Goal: Task Accomplishment & Management: Manage account settings

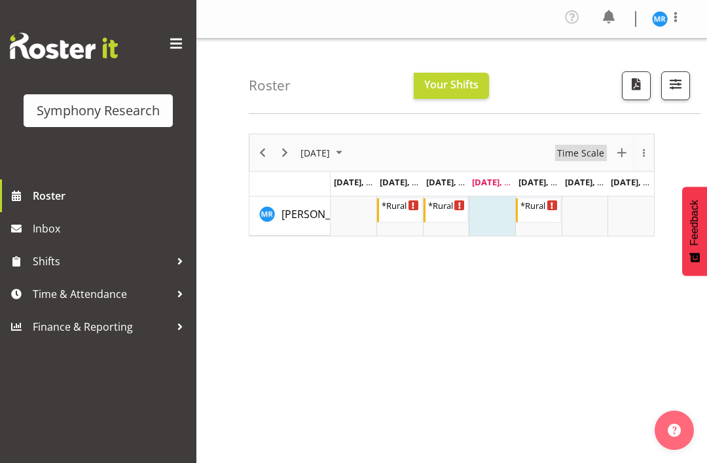
click at [589, 151] on span "Time Scale" at bounding box center [581, 153] width 50 height 16
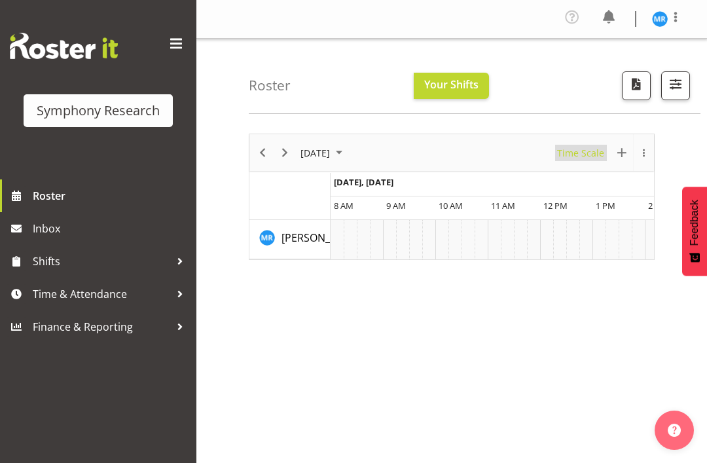
scroll to position [0, 3769]
click at [624, 151] on span "New Event" at bounding box center [622, 153] width 16 height 16
click at [584, 147] on span "Time Scale" at bounding box center [581, 153] width 50 height 16
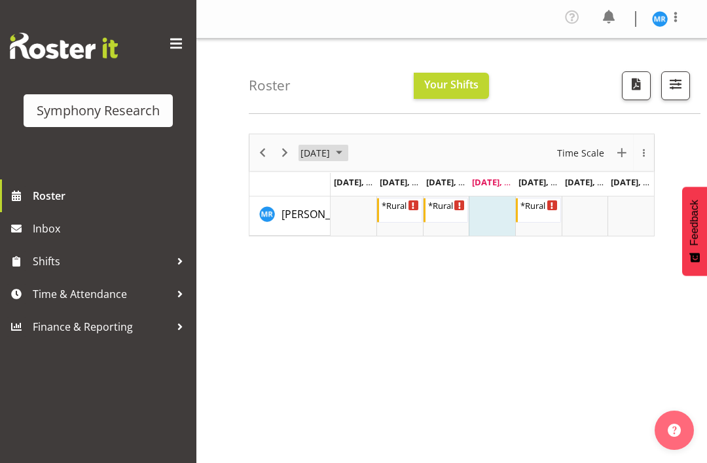
click at [347, 157] on span "August 2025" at bounding box center [339, 153] width 16 height 16
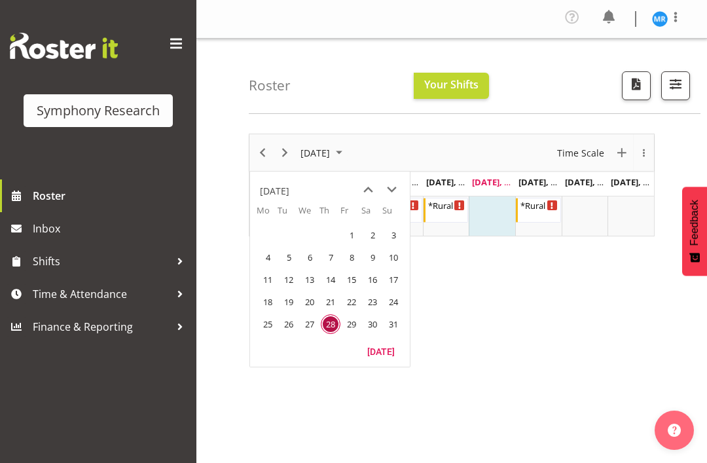
click at [389, 194] on span "next month" at bounding box center [391, 190] width 23 height 24
click at [269, 226] on span "1" at bounding box center [268, 235] width 20 height 20
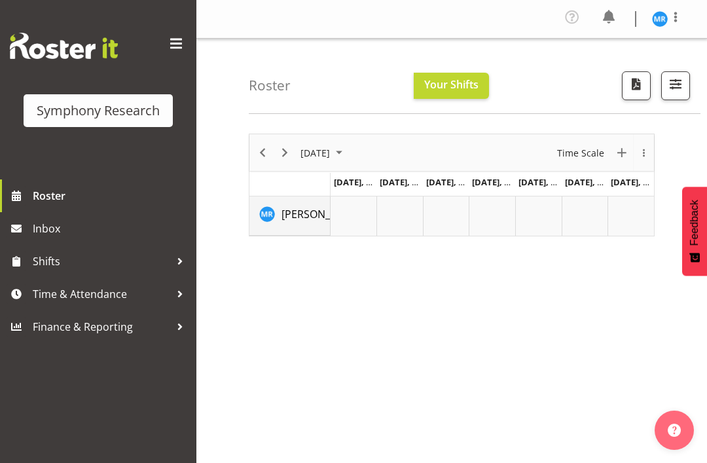
click at [272, 210] on img "Michael Robinson resource" at bounding box center [267, 214] width 16 height 16
click at [347, 149] on span "September 2025" at bounding box center [339, 153] width 16 height 16
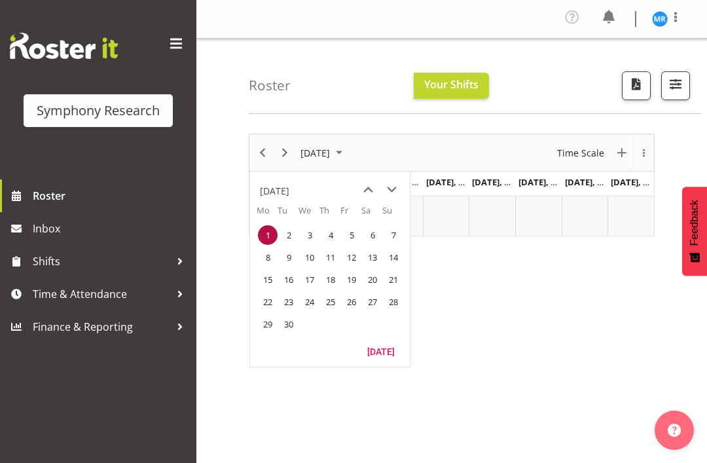
click at [265, 257] on span "8" at bounding box center [268, 257] width 20 height 20
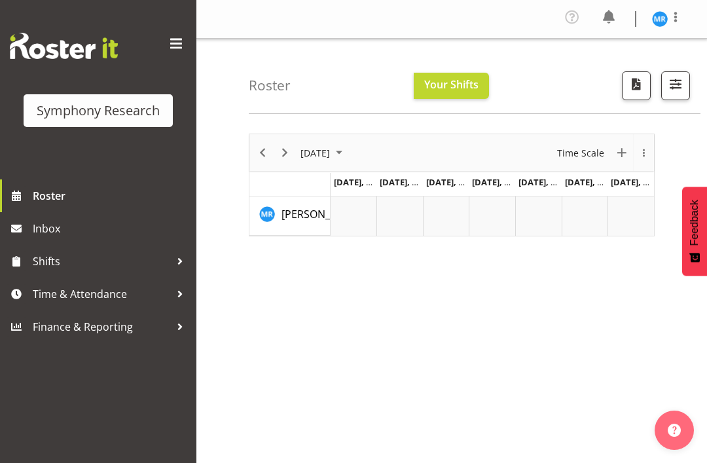
click at [331, 151] on span "[DATE]" at bounding box center [315, 153] width 32 height 16
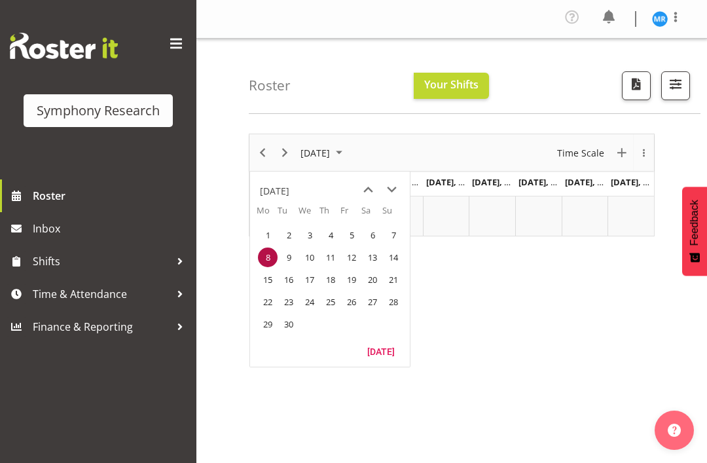
click at [367, 190] on span "previous month" at bounding box center [368, 190] width 23 height 24
click at [264, 331] on span "25" at bounding box center [268, 324] width 20 height 20
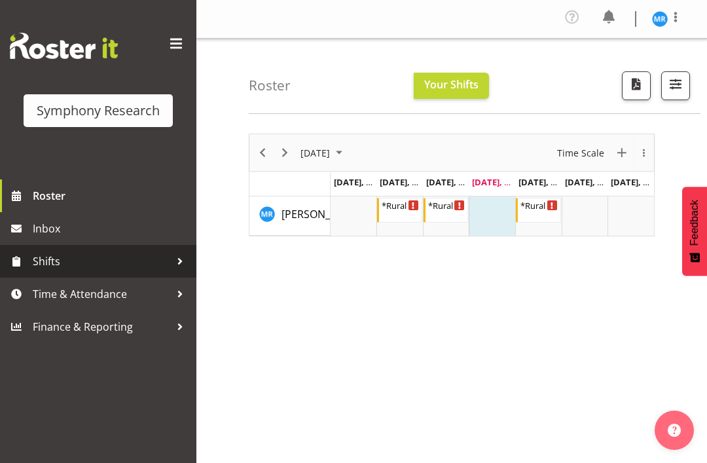
click at [67, 261] on span "Shifts" at bounding box center [101, 261] width 137 height 20
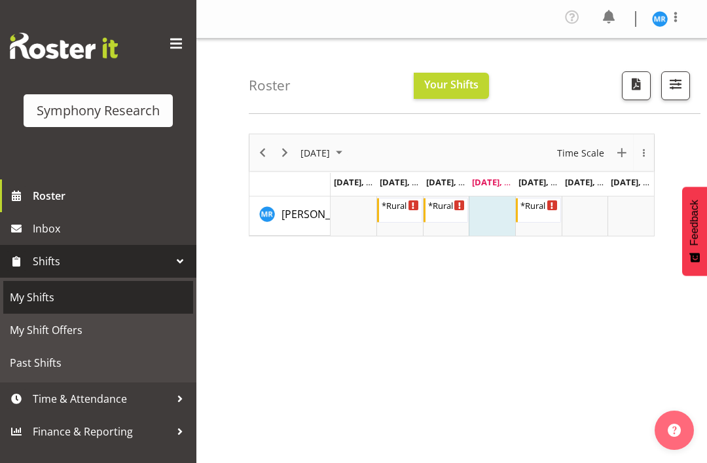
click at [43, 294] on span "My Shifts" at bounding box center [98, 297] width 177 height 20
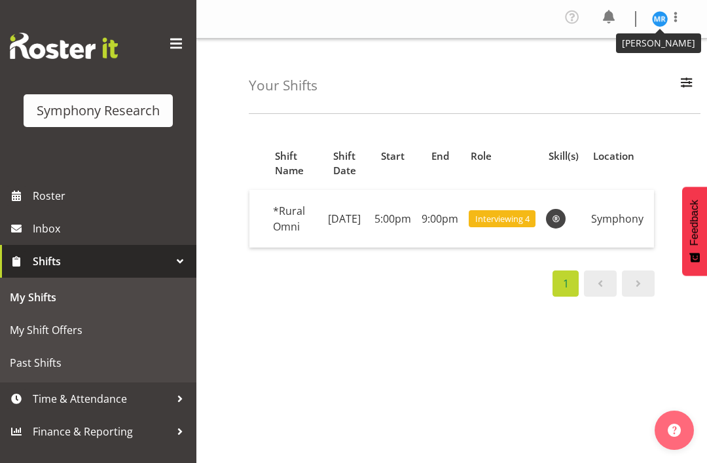
click at [666, 13] on figure at bounding box center [660, 19] width 16 height 16
click at [611, 69] on link "Log Out" at bounding box center [621, 72] width 126 height 24
